Goal: Task Accomplishment & Management: Use online tool/utility

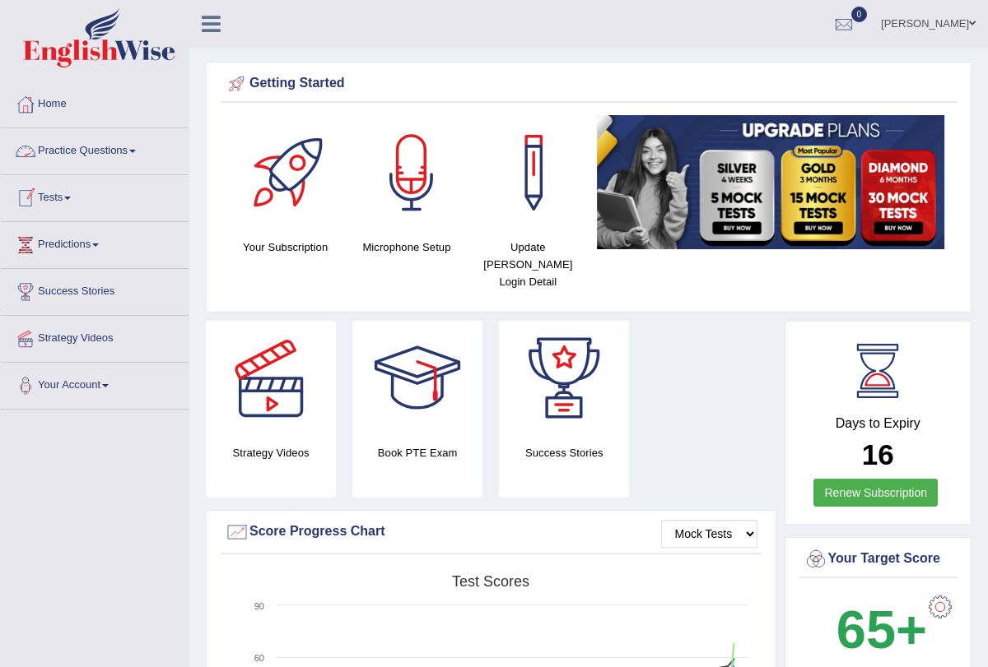
click at [72, 190] on link "Tests" at bounding box center [95, 195] width 188 height 41
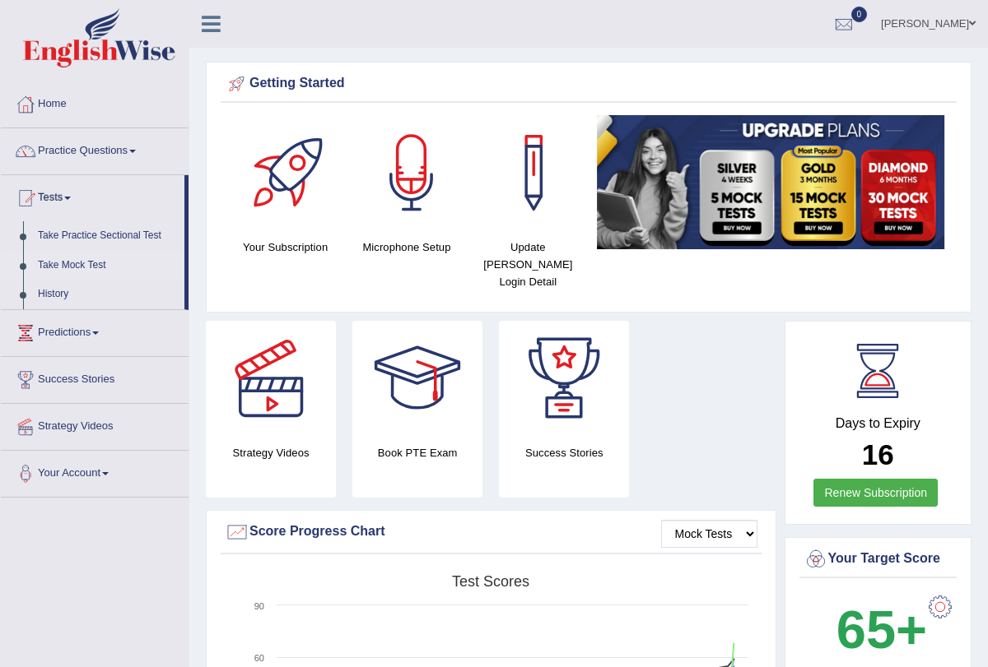
click at [90, 265] on link "Take Mock Test" at bounding box center [107, 266] width 154 height 30
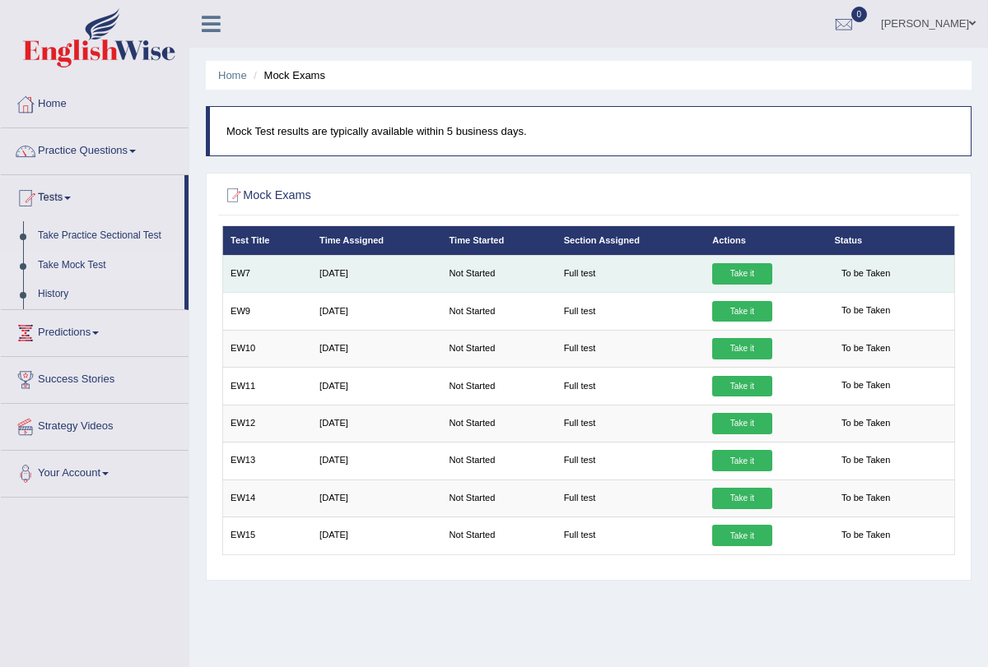
click at [735, 276] on link "Take it" at bounding box center [741, 273] width 59 height 21
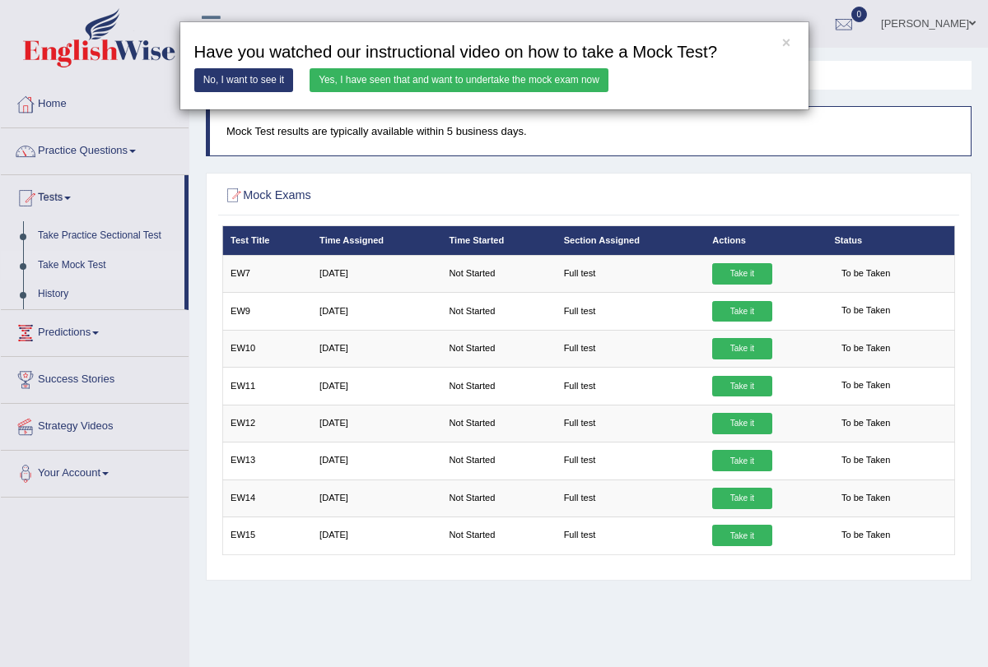
click at [570, 79] on link "Yes, I have seen that and want to undertake the mock exam now" at bounding box center [458, 80] width 299 height 24
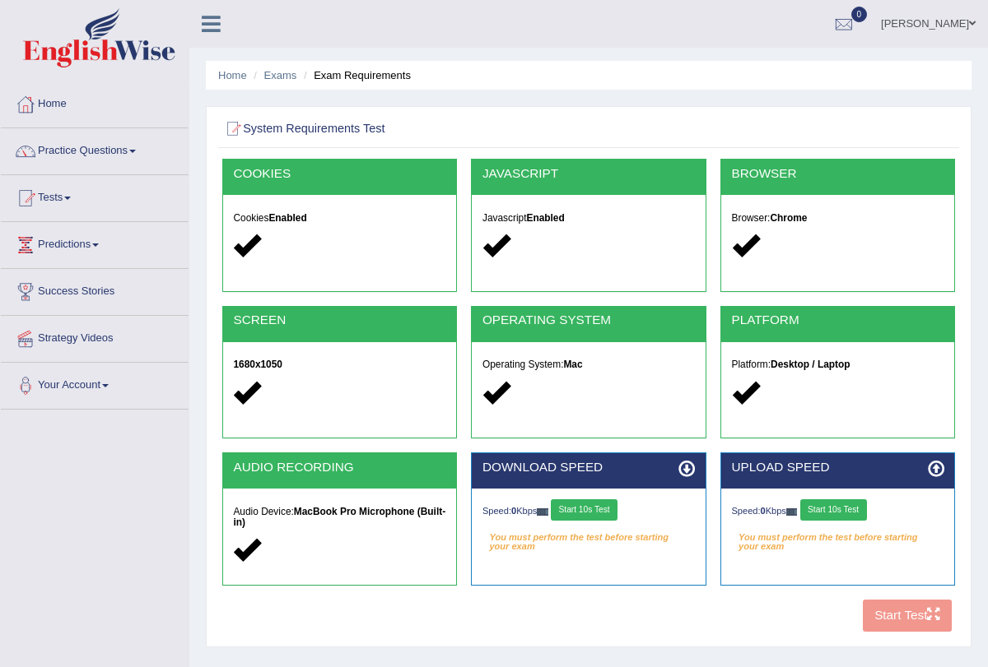
click at [578, 500] on button "Start 10s Test" at bounding box center [584, 510] width 67 height 21
click at [820, 511] on button "Start 10s Test" at bounding box center [833, 510] width 67 height 21
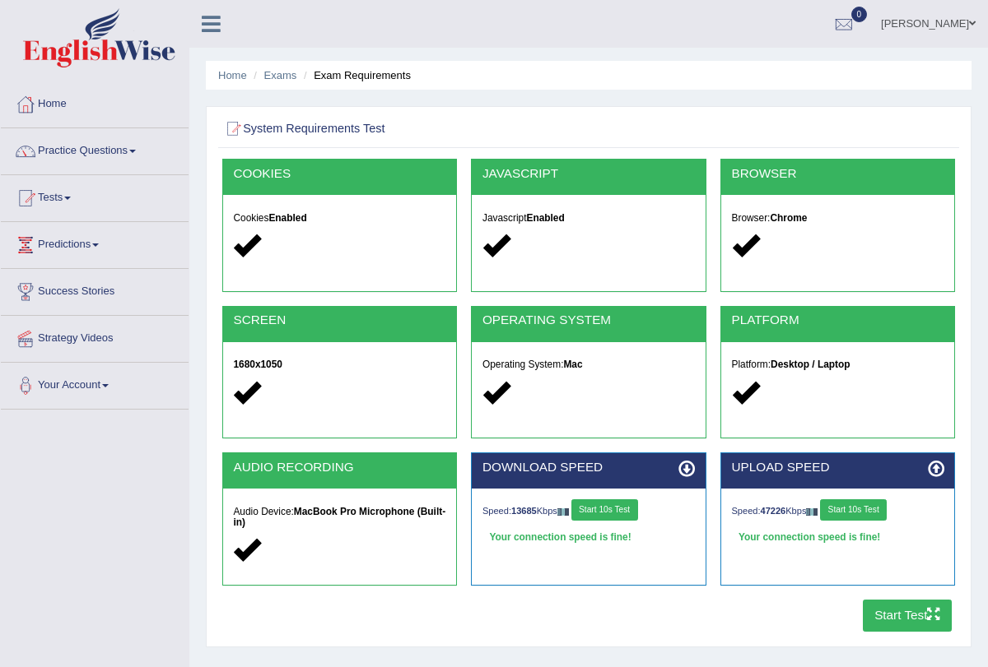
click at [894, 621] on button "Start Test" at bounding box center [907, 616] width 90 height 32
click at [69, 200] on link "Tests" at bounding box center [95, 195] width 188 height 41
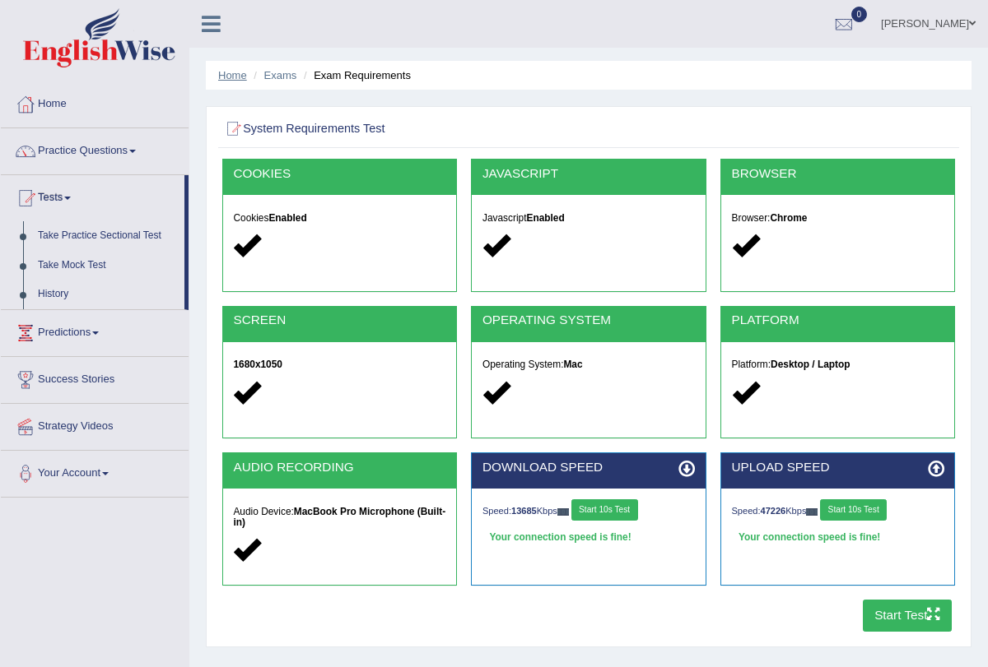
click at [235, 70] on link "Home" at bounding box center [232, 75] width 29 height 12
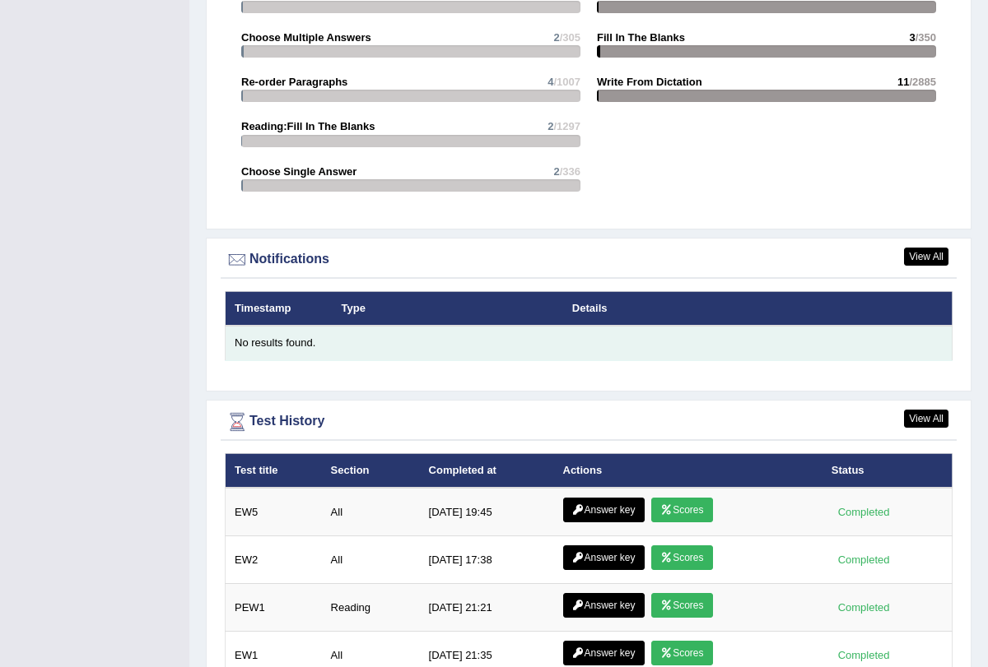
scroll to position [1780, 0]
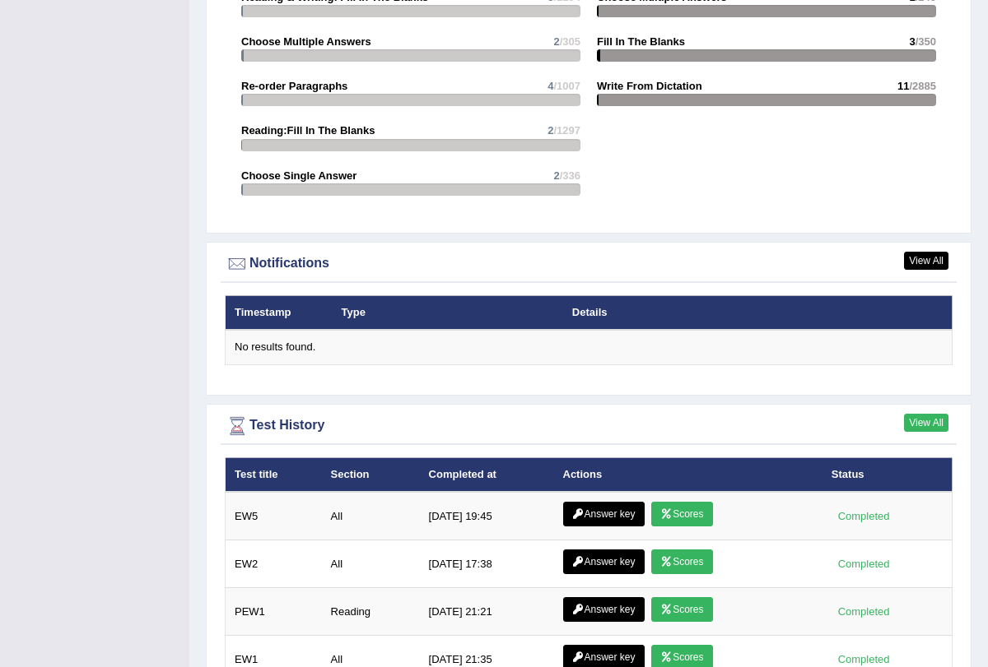
click at [928, 414] on link "View All" at bounding box center [926, 423] width 44 height 18
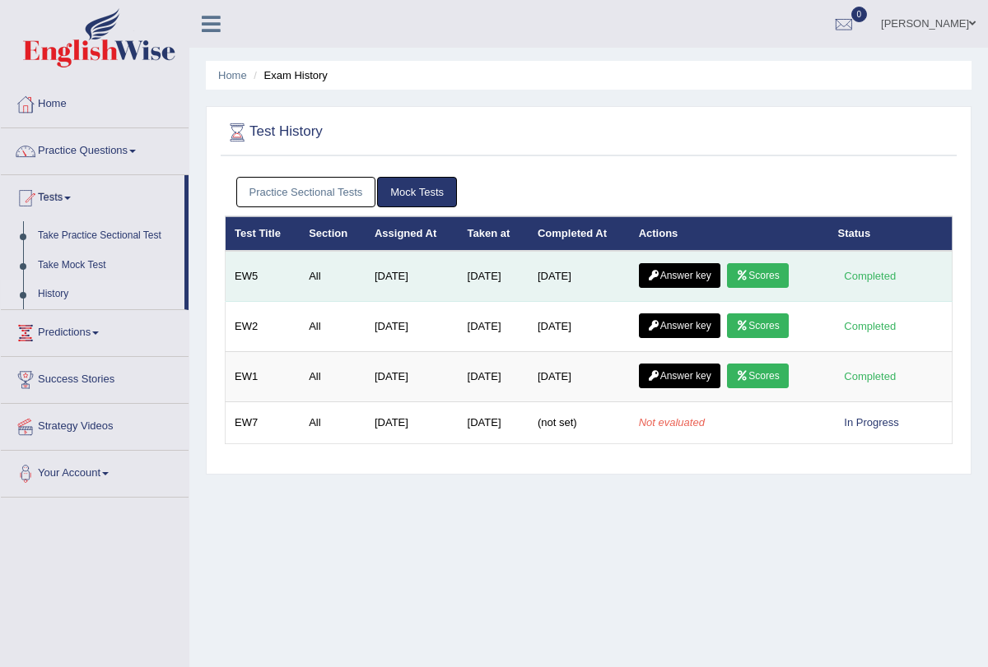
click at [763, 278] on link "Scores" at bounding box center [757, 275] width 61 height 25
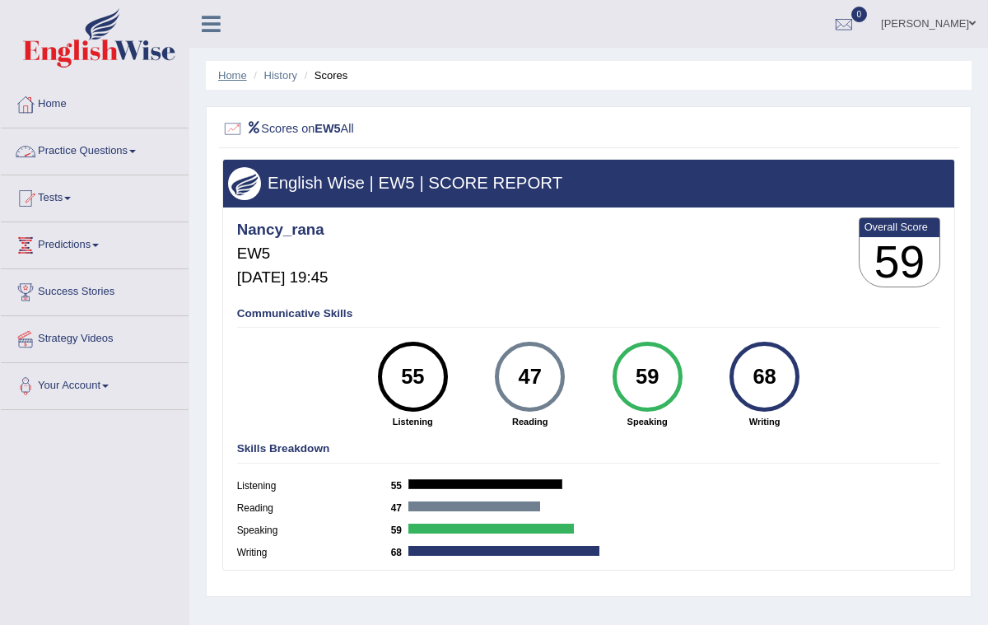
click at [234, 77] on link "Home" at bounding box center [232, 75] width 29 height 12
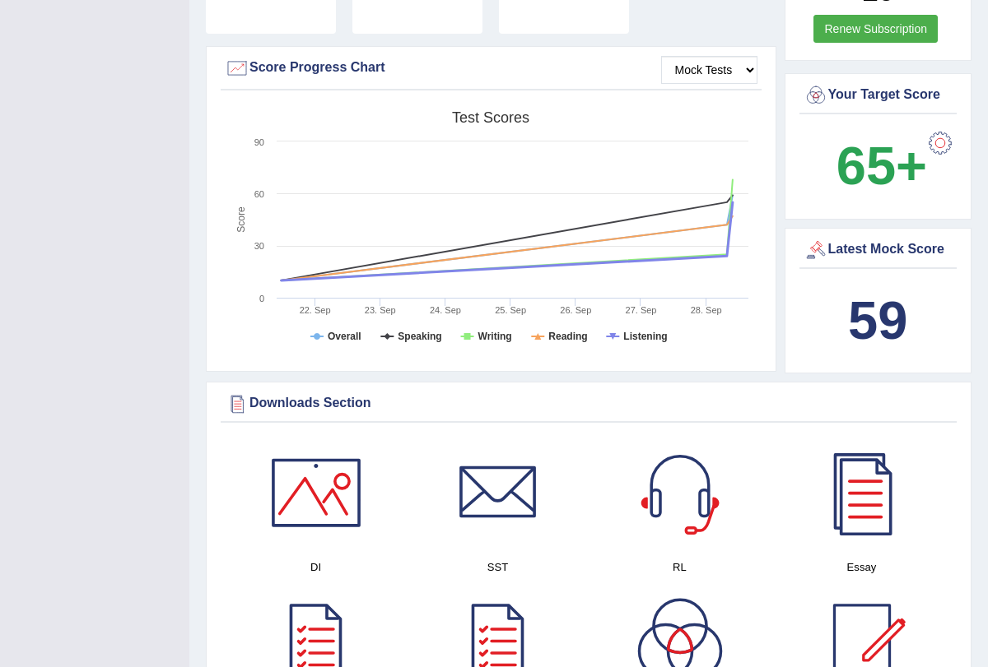
scroll to position [117, 0]
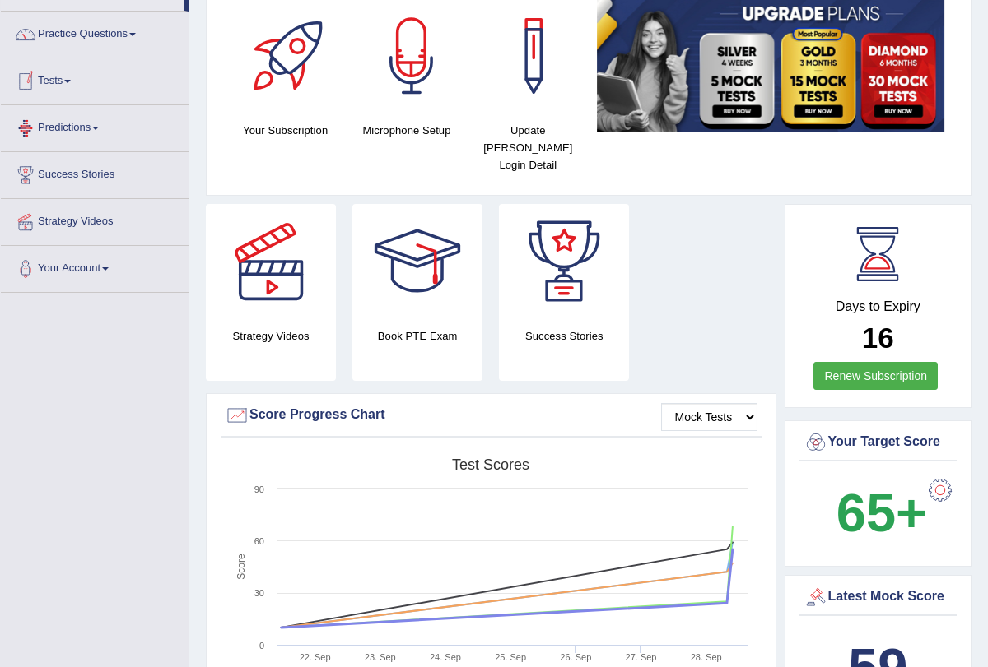
click at [71, 81] on span at bounding box center [67, 81] width 7 height 3
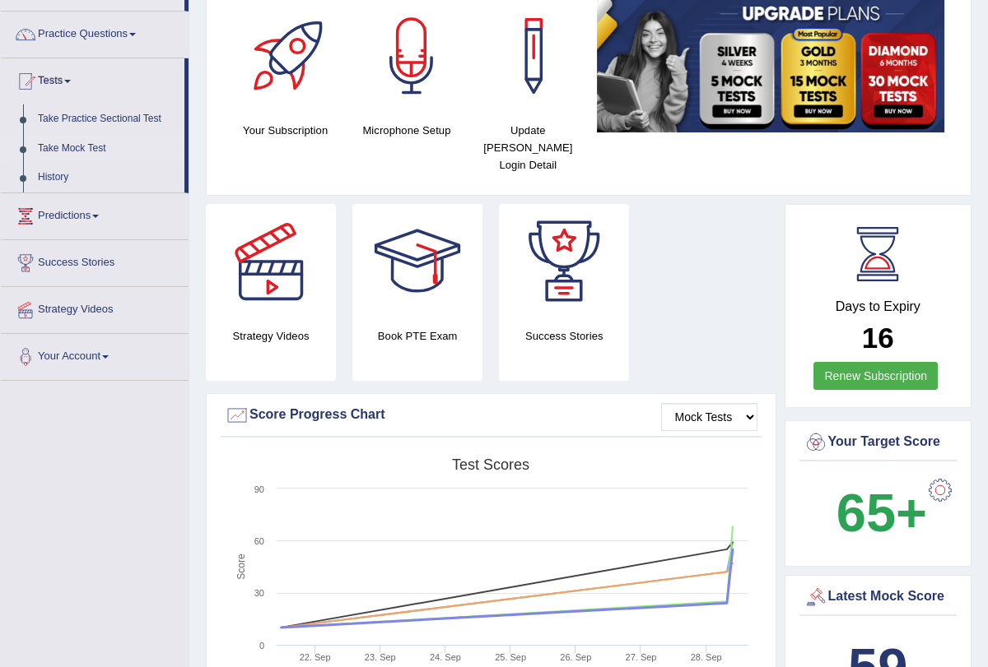
click at [94, 144] on link "Take Mock Test" at bounding box center [107, 149] width 154 height 30
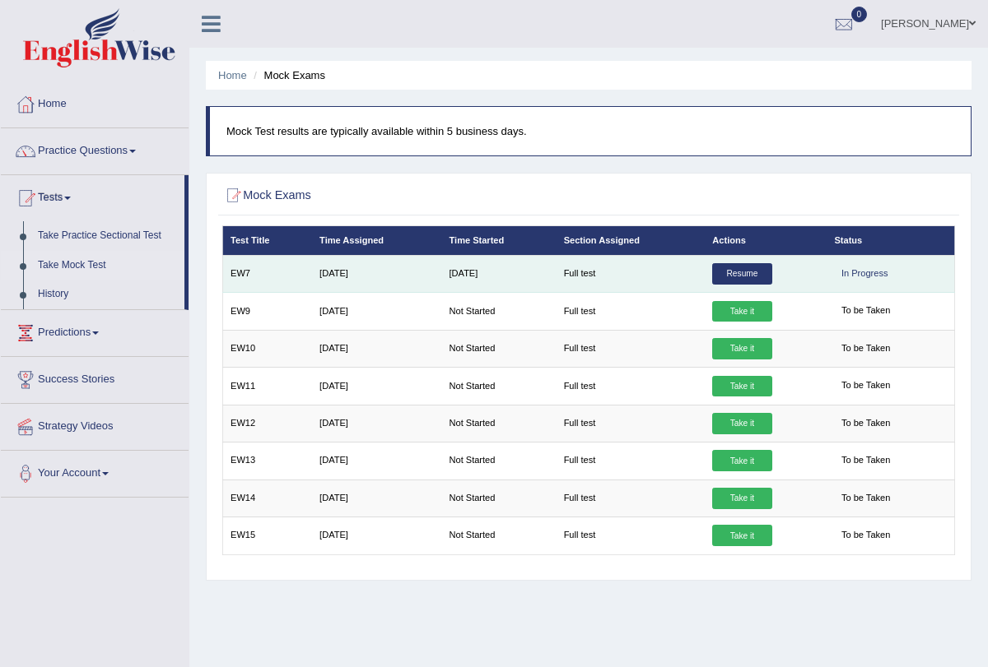
click at [740, 272] on link "Resume" at bounding box center [741, 273] width 59 height 21
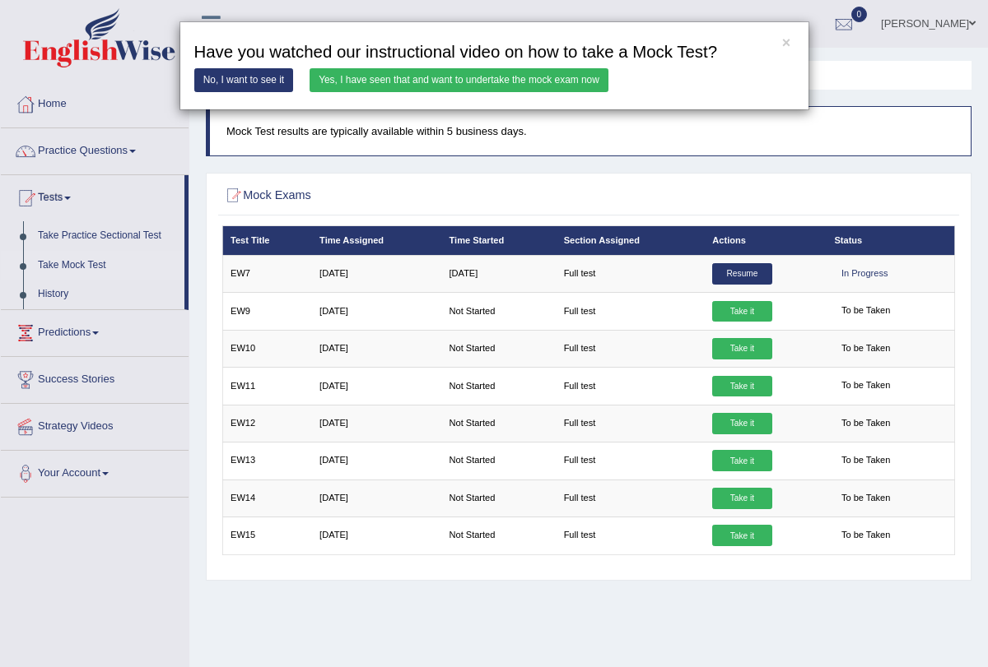
click at [546, 64] on div "× Have you watched our instructional video on how to take a Mock Test? No, I wa…" at bounding box center [494, 66] width 630 height 90
click at [546, 82] on link "Yes, I have seen that and want to undertake the mock exam now" at bounding box center [458, 80] width 299 height 24
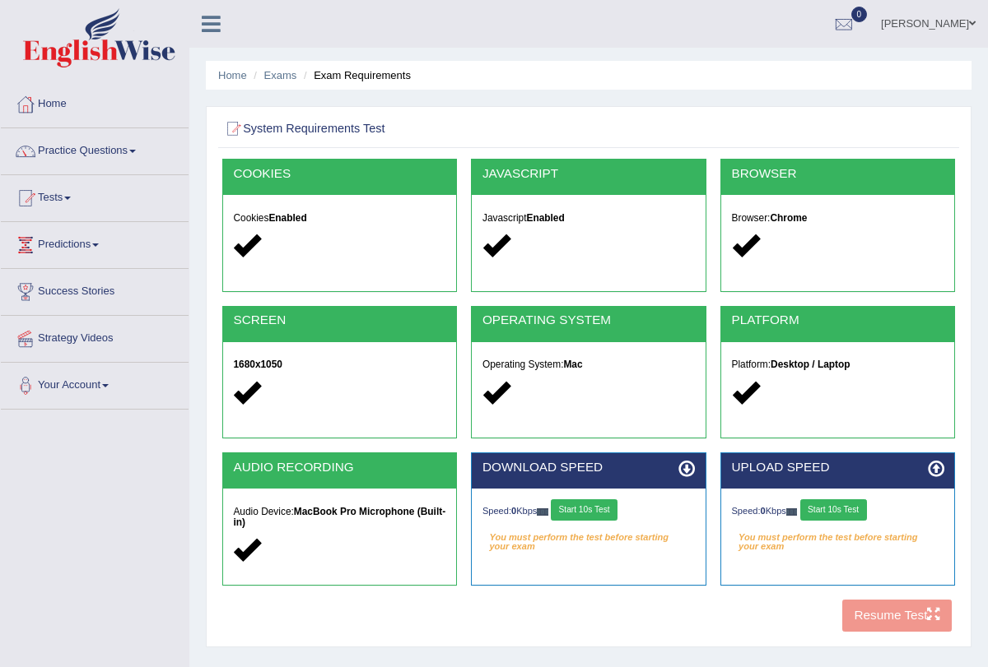
click at [599, 514] on button "Start 10s Test" at bounding box center [584, 510] width 67 height 21
click at [599, 512] on button "Start 10s Test" at bounding box center [593, 510] width 67 height 21
click at [819, 506] on button "Start 10s Test" at bounding box center [833, 510] width 67 height 21
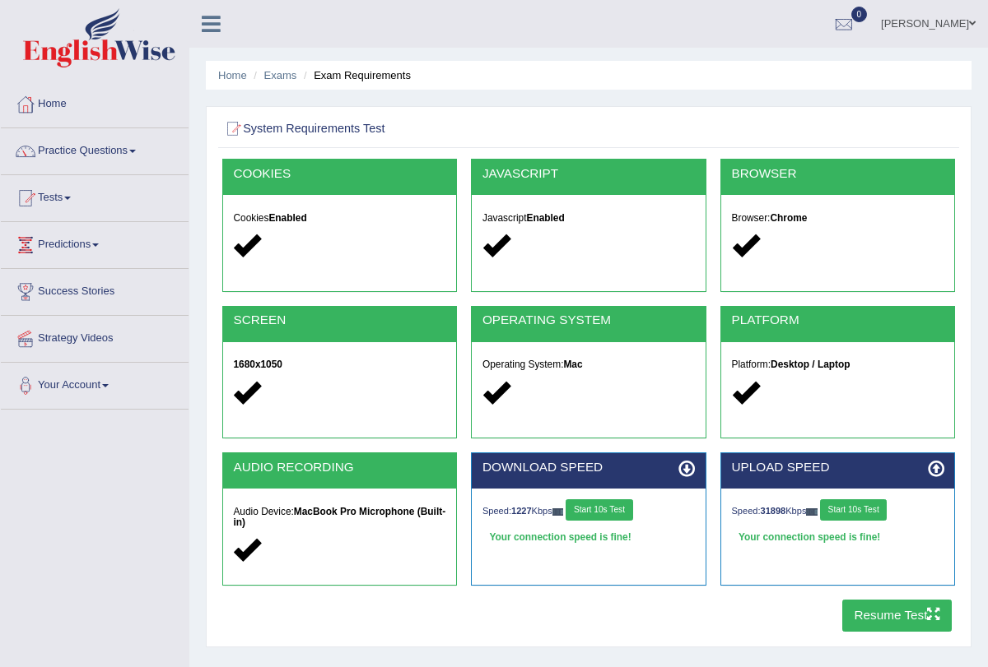
click at [871, 504] on button "Start 10s Test" at bounding box center [853, 510] width 67 height 21
click at [886, 623] on button "Resume Test" at bounding box center [896, 616] width 109 height 32
